Goal: Check status: Check status

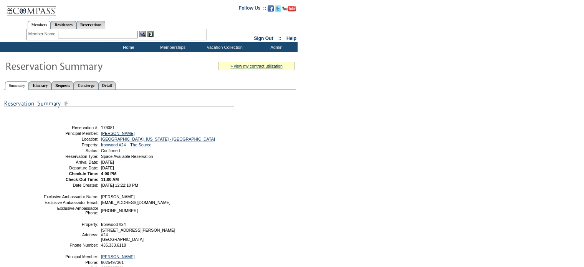
click at [101, 32] on input "text" at bounding box center [98, 35] width 80 height 8
click at [103, 23] on link "Reservations" at bounding box center [90, 25] width 29 height 8
click at [81, 35] on input "text" at bounding box center [73, 35] width 34 height 8
type input "1794081"
click input "Send" at bounding box center [0, 0] width 0 height 0
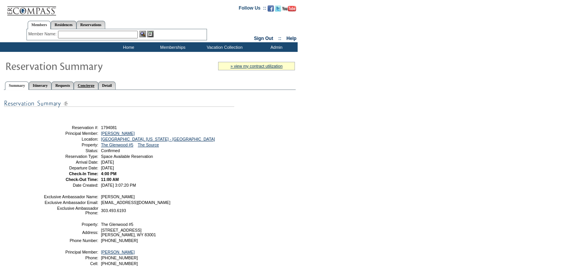
click at [98, 86] on link "Concierge" at bounding box center [86, 85] width 24 height 8
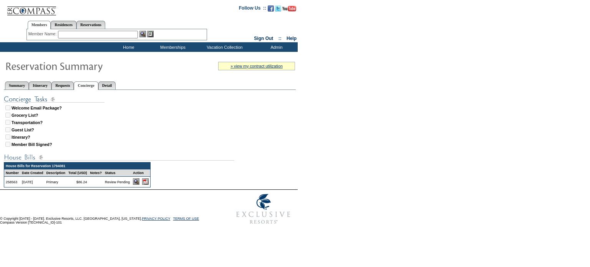
click at [149, 181] on img at bounding box center [145, 181] width 7 height 7
click at [99, 23] on link "Reservations" at bounding box center [90, 25] width 29 height 8
click at [75, 35] on input "text" at bounding box center [73, 35] width 34 height 8
type input "1751589"
